Goal: Transaction & Acquisition: Purchase product/service

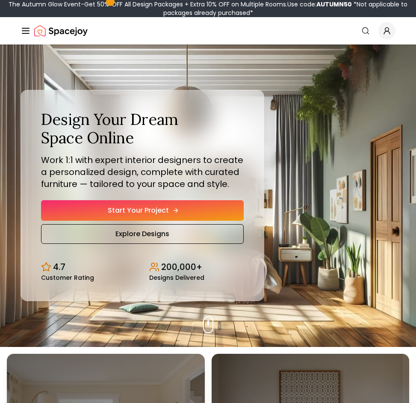
click at [103, 213] on link "Start Your Project" at bounding box center [142, 210] width 203 height 21
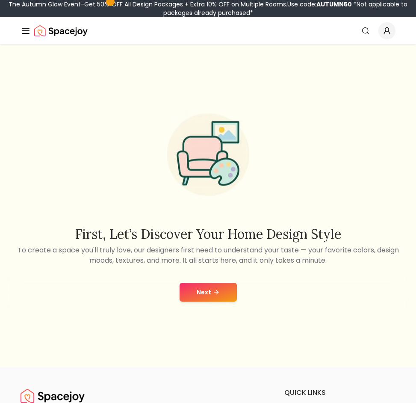
click at [191, 284] on button "Next" at bounding box center [208, 292] width 57 height 19
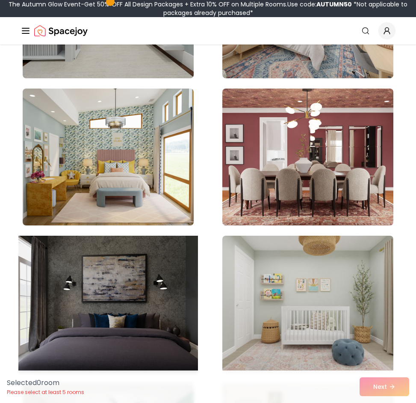
scroll to position [641, 0]
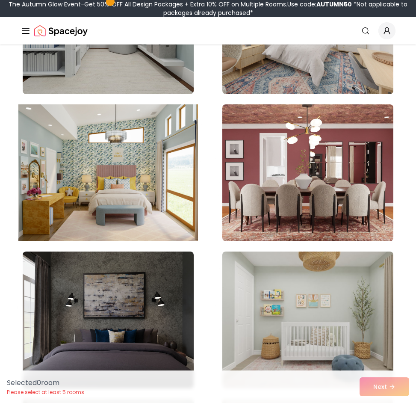
click at [104, 211] on img at bounding box center [108, 173] width 180 height 144
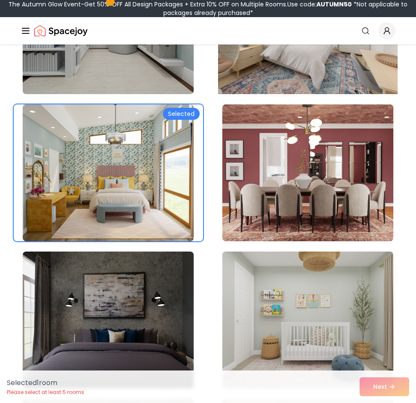
click at [259, 76] on img at bounding box center [308, 26] width 180 height 144
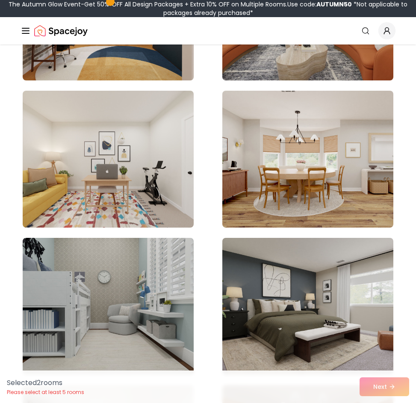
scroll to position [2138, 0]
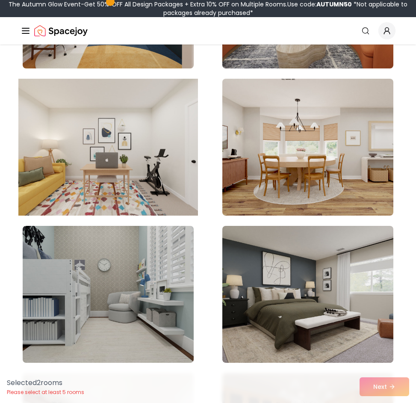
click at [141, 180] on img at bounding box center [108, 147] width 180 height 144
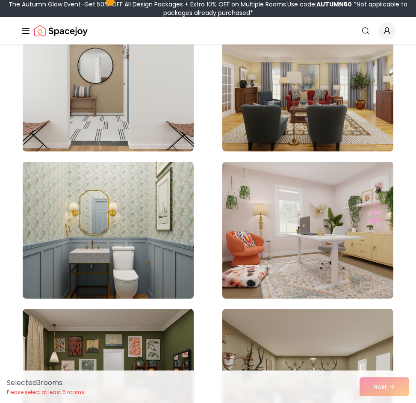
scroll to position [2793, 0]
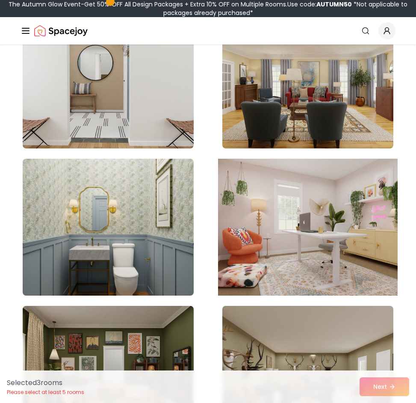
click at [245, 223] on img at bounding box center [308, 227] width 180 height 144
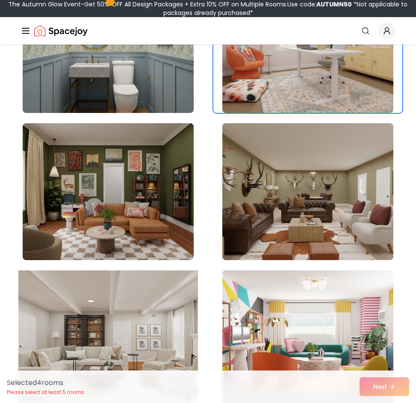
scroll to position [3007, 0]
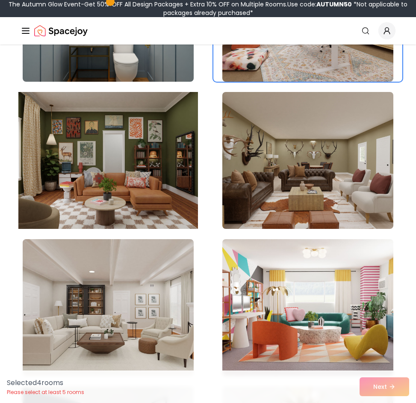
click at [156, 205] on img at bounding box center [108, 161] width 180 height 144
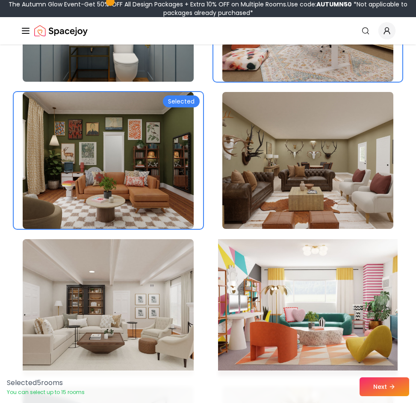
click at [256, 294] on img at bounding box center [308, 308] width 180 height 144
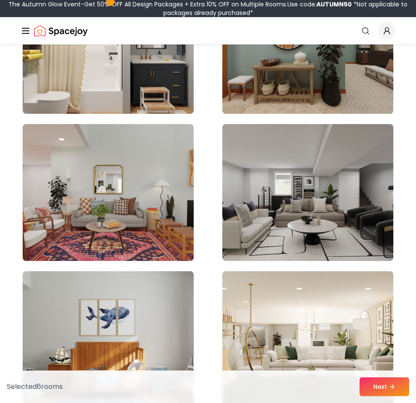
scroll to position [4005, 0]
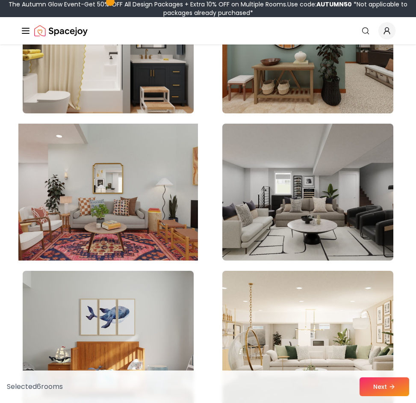
click at [163, 217] on img at bounding box center [108, 192] width 180 height 144
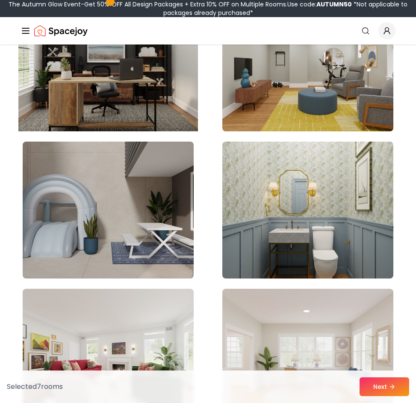
scroll to position [4989, 0]
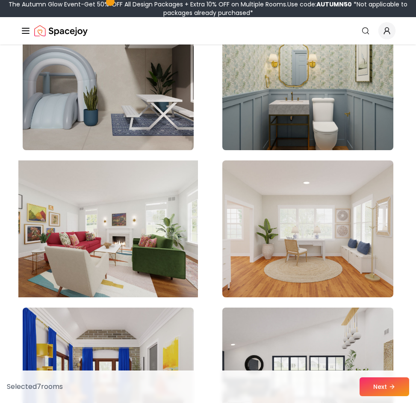
click at [164, 251] on img at bounding box center [108, 229] width 180 height 144
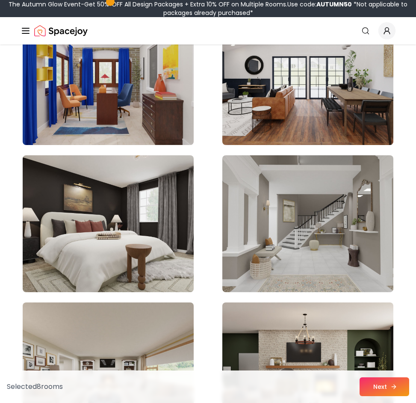
click at [384, 384] on button "Next" at bounding box center [385, 386] width 50 height 19
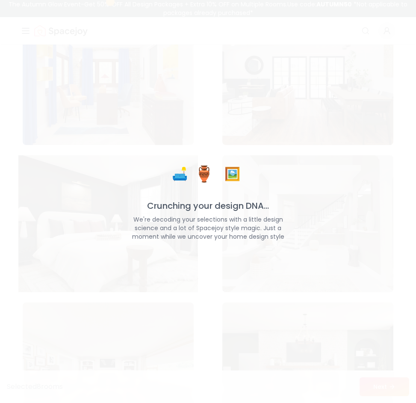
scroll to position [5445, 0]
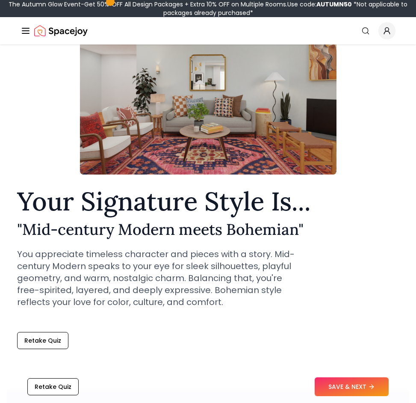
scroll to position [86, 0]
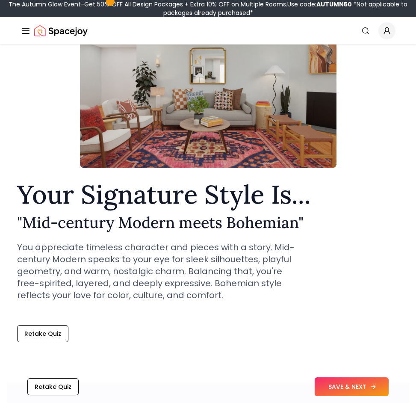
click at [353, 382] on button "SAVE & NEXT" at bounding box center [352, 386] width 74 height 19
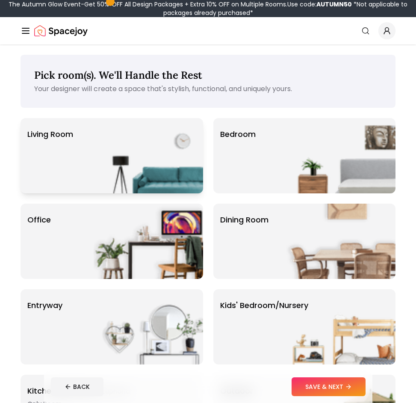
click at [94, 160] on img at bounding box center [148, 155] width 109 height 75
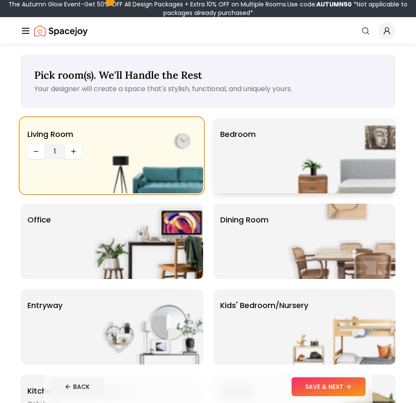
click at [290, 164] on img at bounding box center [340, 155] width 109 height 75
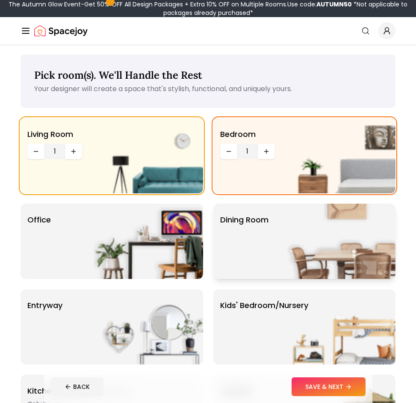
click at [290, 255] on img at bounding box center [340, 241] width 109 height 75
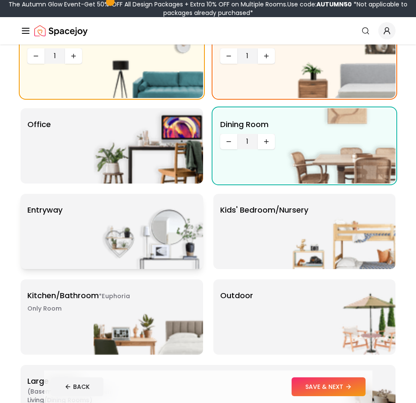
scroll to position [100, 0]
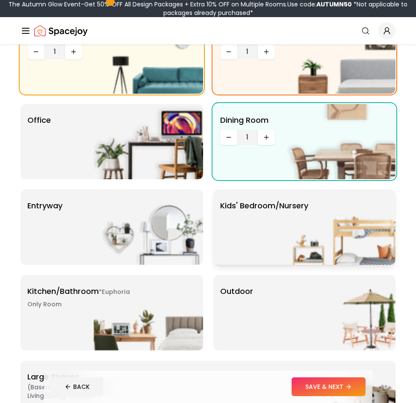
click at [251, 231] on div "Kids' Bedroom/Nursery" at bounding box center [304, 226] width 183 height 75
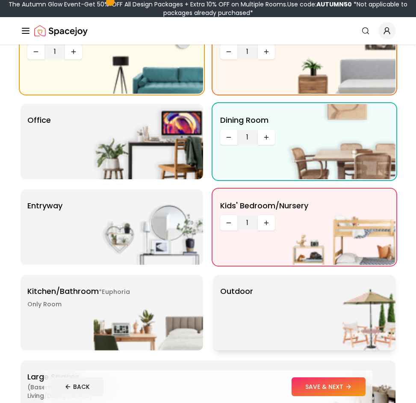
click at [263, 313] on div "Outdoor" at bounding box center [304, 312] width 183 height 75
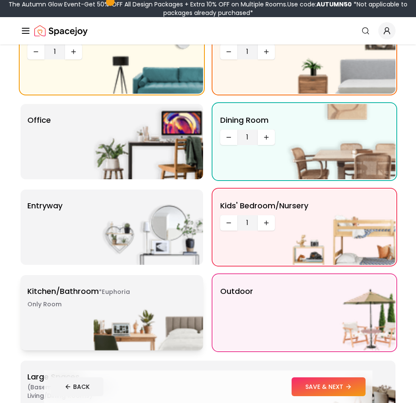
click at [153, 317] on img at bounding box center [148, 312] width 109 height 75
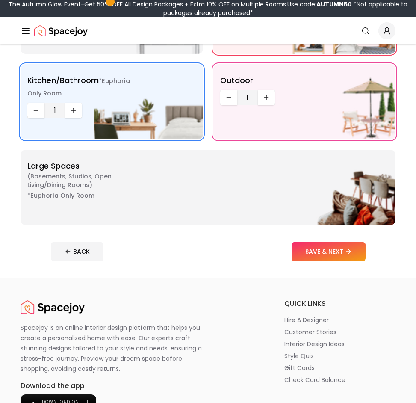
scroll to position [313, 0]
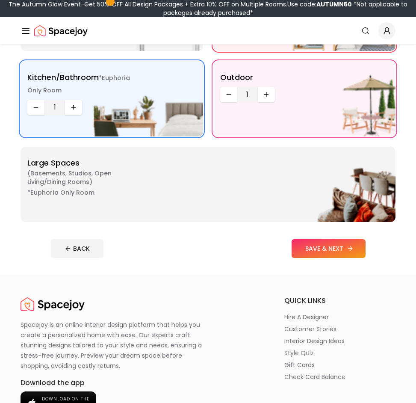
click at [331, 252] on button "SAVE & NEXT" at bounding box center [329, 248] width 74 height 19
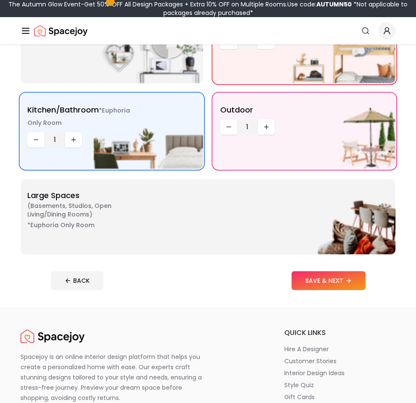
scroll to position [313, 0]
